Goal: Task Accomplishment & Management: Complete application form

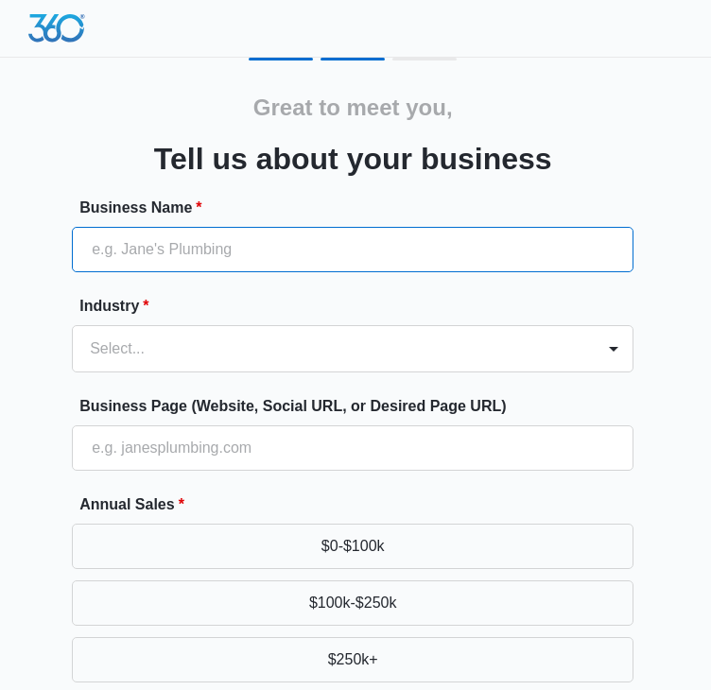
click at [246, 239] on input "Business Name *" at bounding box center [353, 249] width 562 height 45
type input "Hermes Travel - Chauffeur & Limousine Services in [GEOGRAPHIC_DATA]"
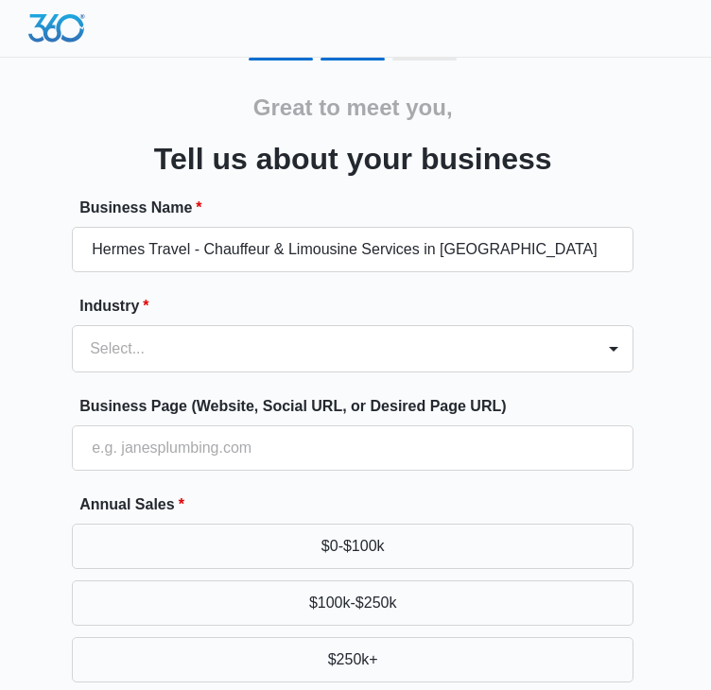
type input "[PHONE_NUMBER]"
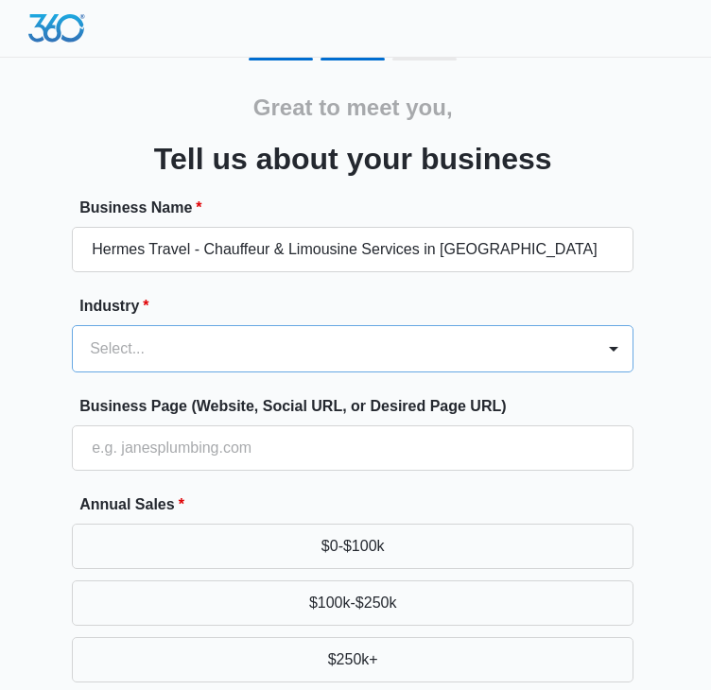
click at [269, 367] on div "Select..." at bounding box center [334, 348] width 522 height 45
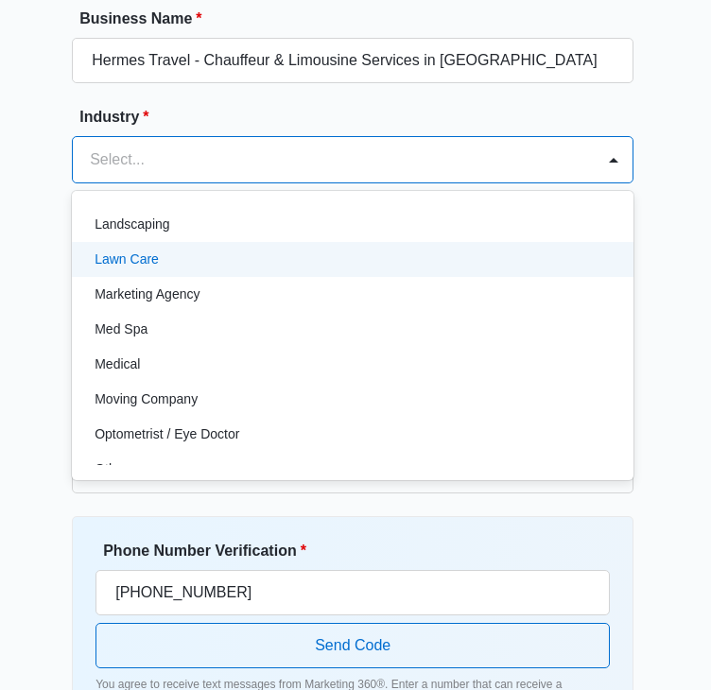
scroll to position [894, 0]
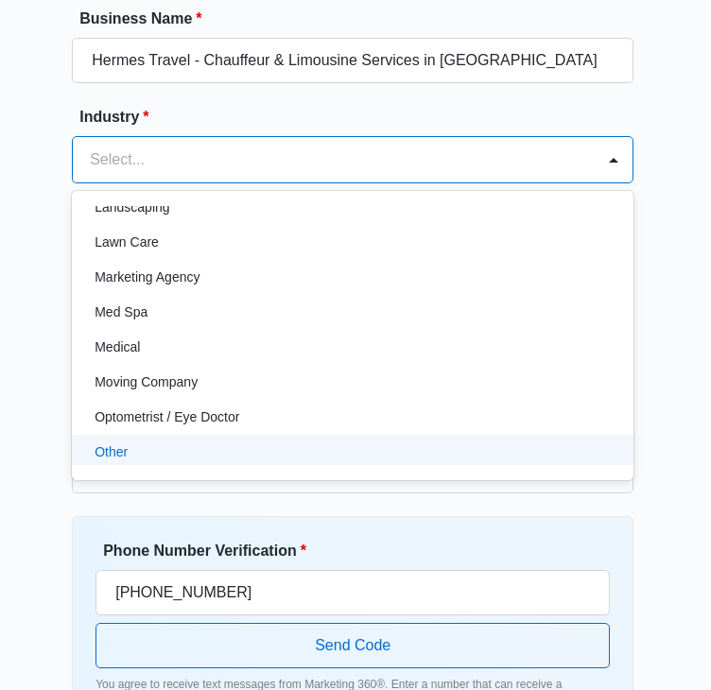
click at [272, 455] on div "Other" at bounding box center [351, 452] width 512 height 20
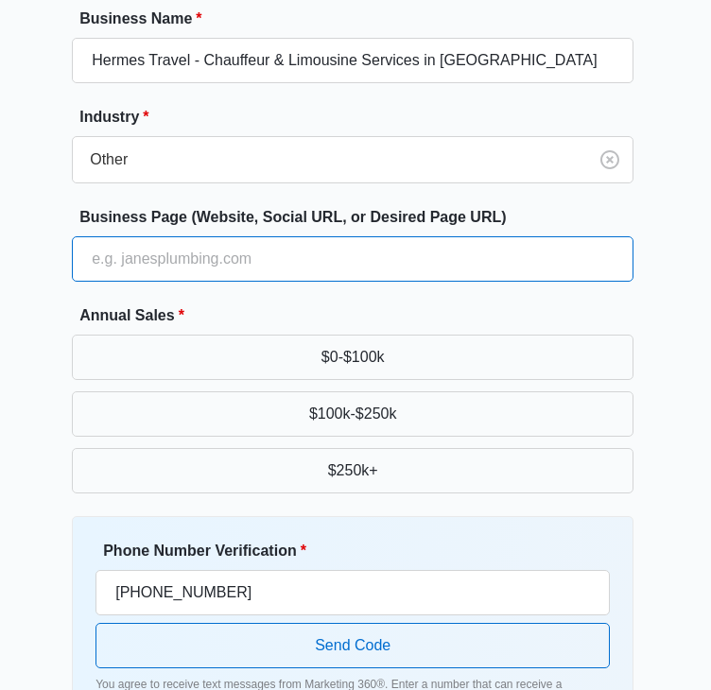
click at [357, 262] on input "Business Page (Website, Social URL, or Desired Page URL)" at bounding box center [353, 258] width 562 height 45
type input "[URL][DOMAIN_NAME]"
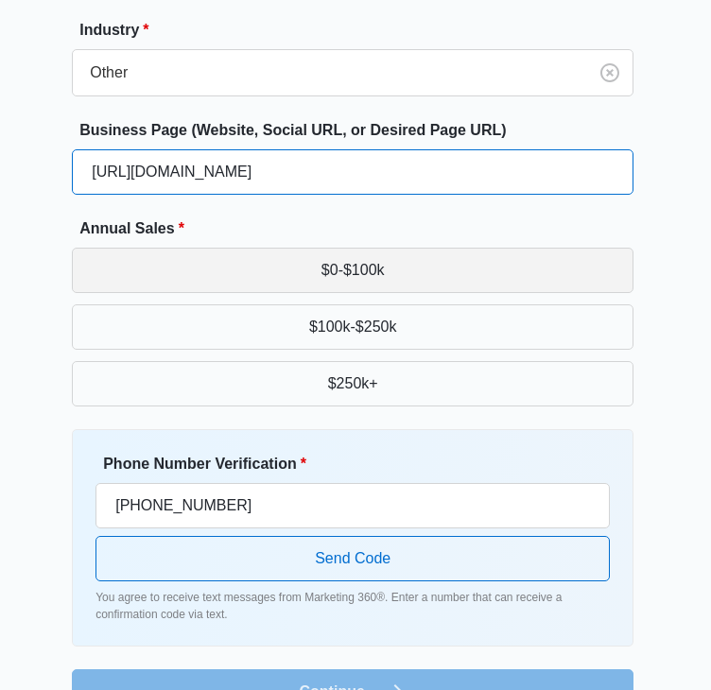
scroll to position [284, 0]
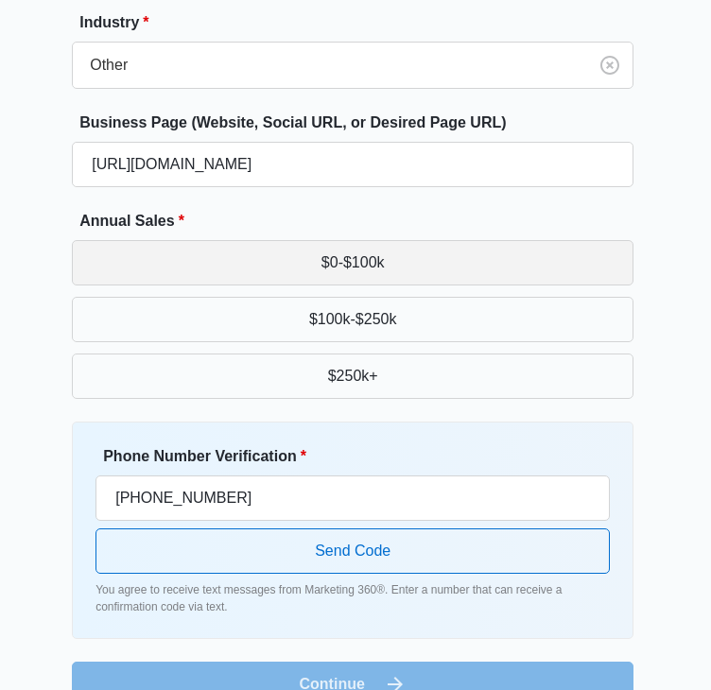
click at [486, 281] on button "$0-$100k" at bounding box center [353, 262] width 562 height 45
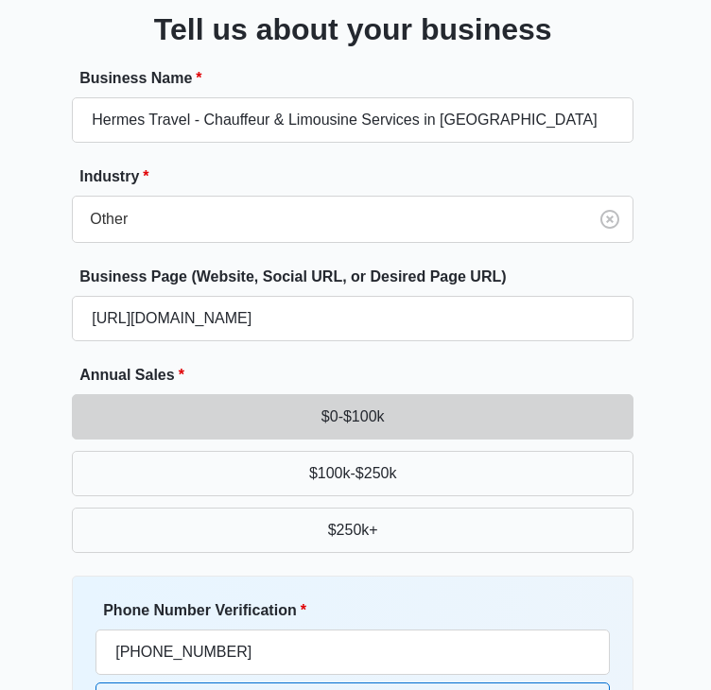
scroll to position [0, 0]
